Goal: Book appointment/travel/reservation

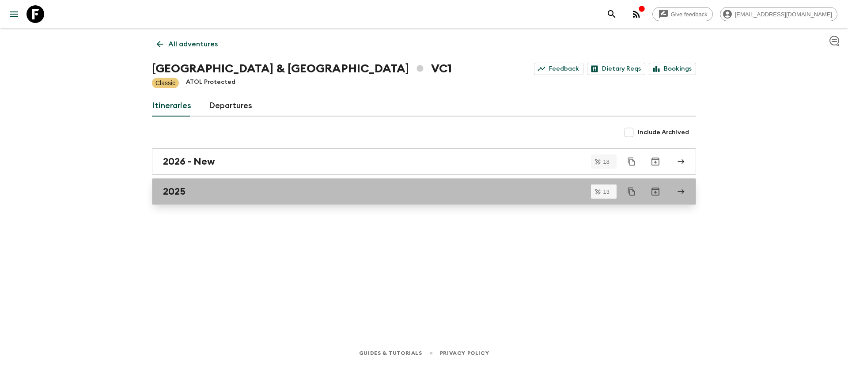
click at [175, 194] on h2 "2025" at bounding box center [174, 191] width 23 height 11
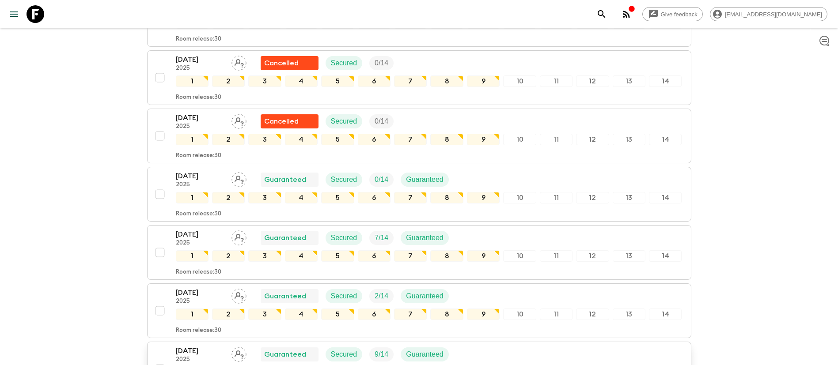
scroll to position [642, 0]
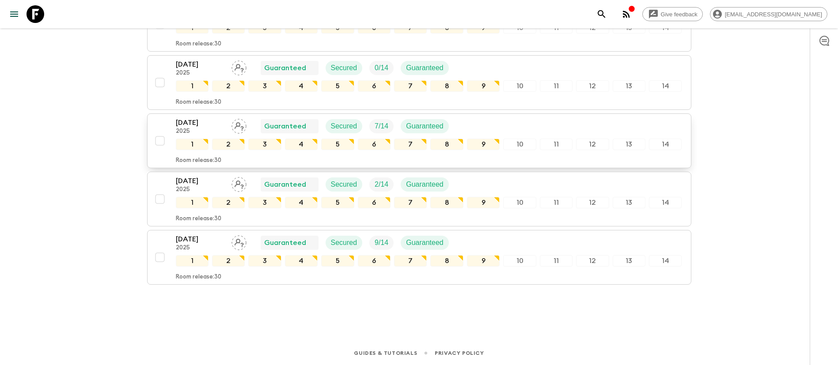
click at [236, 134] on div "[DATE] 2025 Guaranteed Secured 7 / 14 Guaranteed" at bounding box center [316, 126] width 280 height 18
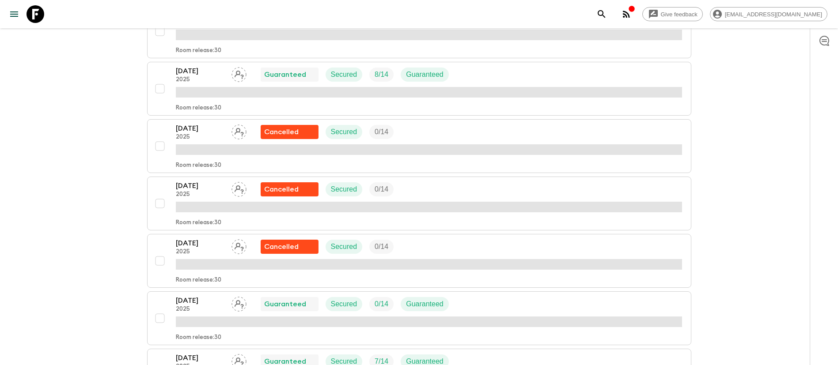
scroll to position [633, 0]
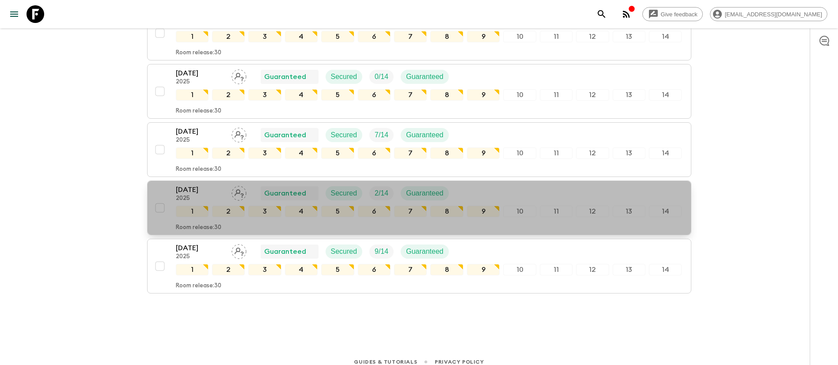
click at [198, 191] on p "[DATE]" at bounding box center [200, 190] width 49 height 11
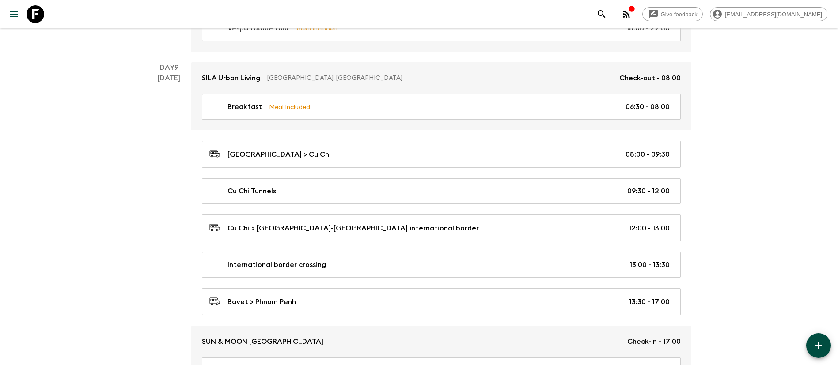
scroll to position [2252, 0]
